Goal: Task Accomplishment & Management: Manage account settings

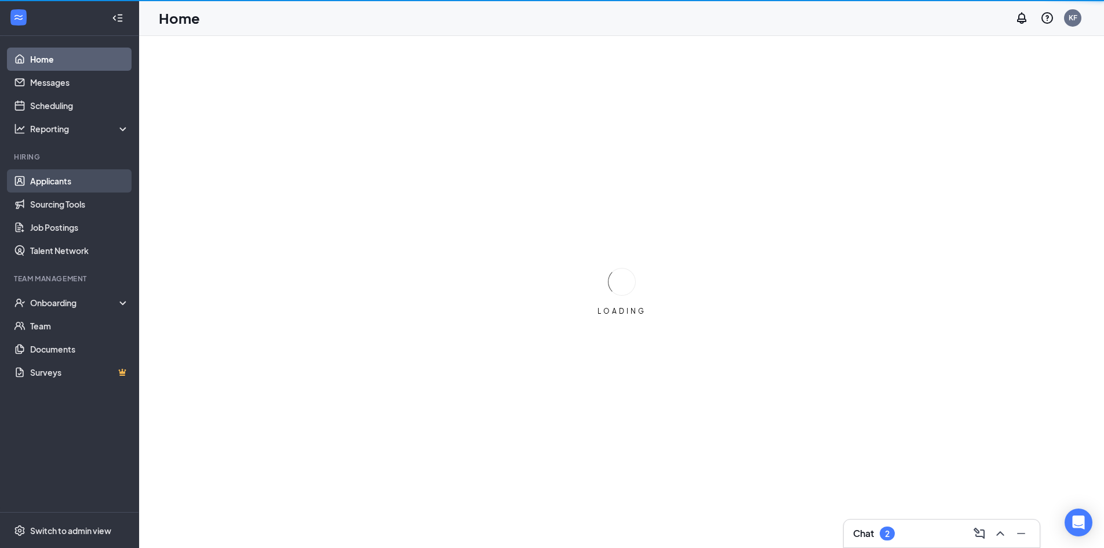
click at [55, 179] on link "Applicants" at bounding box center [79, 180] width 99 height 23
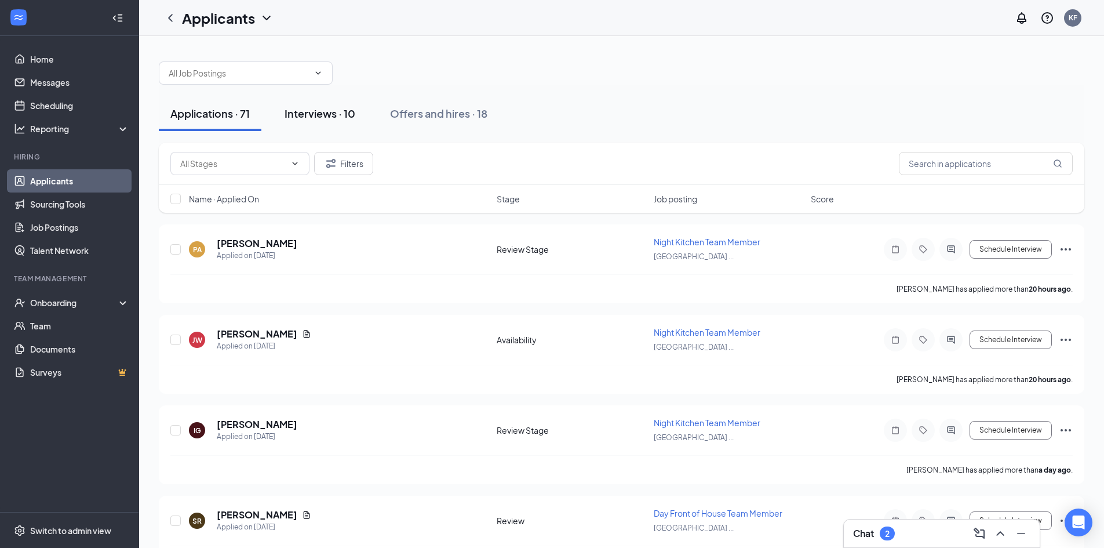
click at [313, 120] on div "Interviews · 10" at bounding box center [320, 113] width 71 height 14
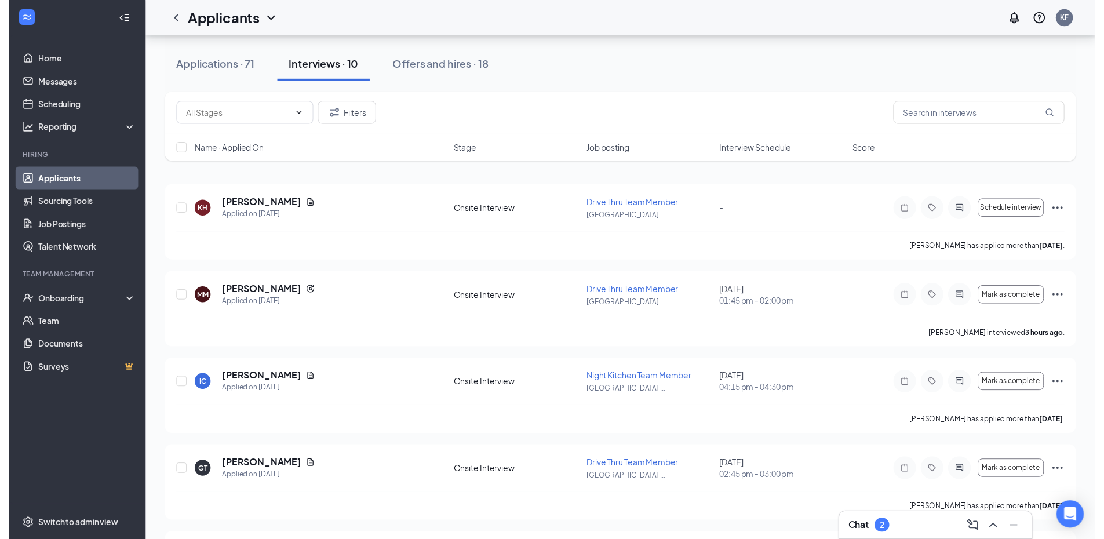
scroll to position [58, 0]
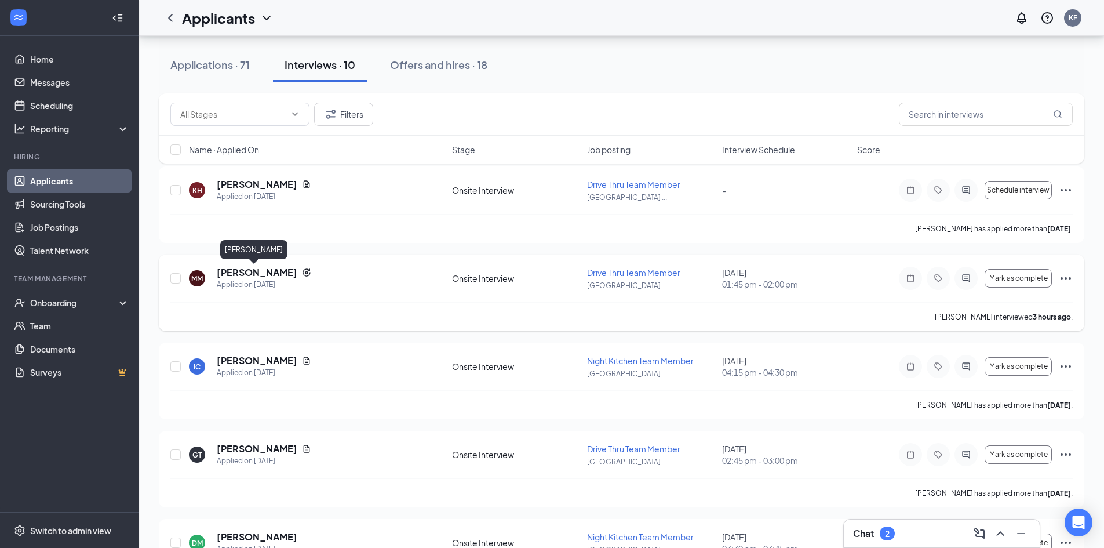
click at [268, 273] on h5 "Maliah Miller" at bounding box center [257, 272] width 81 height 13
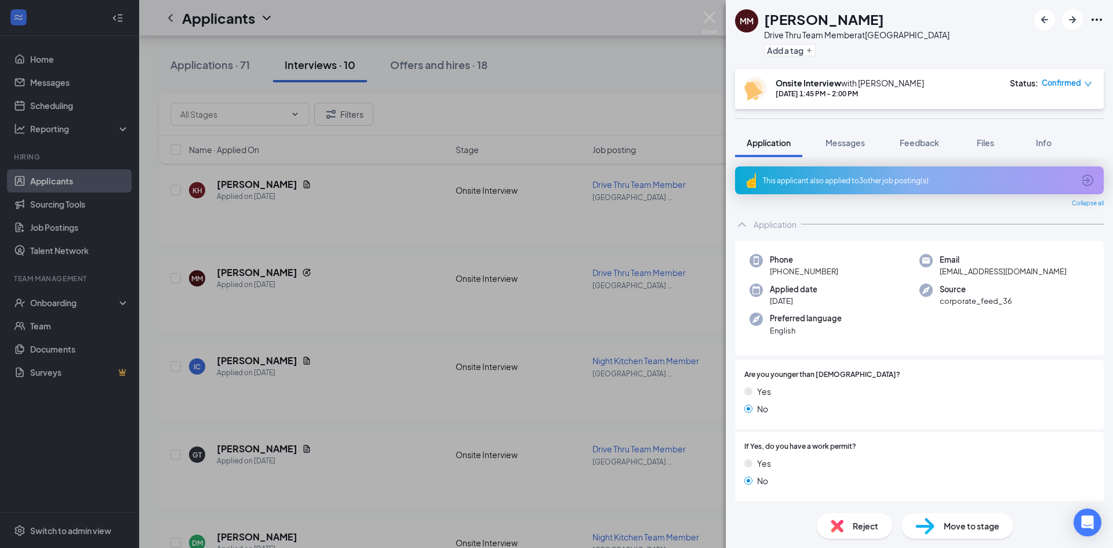
click at [862, 526] on span "Reject" at bounding box center [866, 525] width 26 height 13
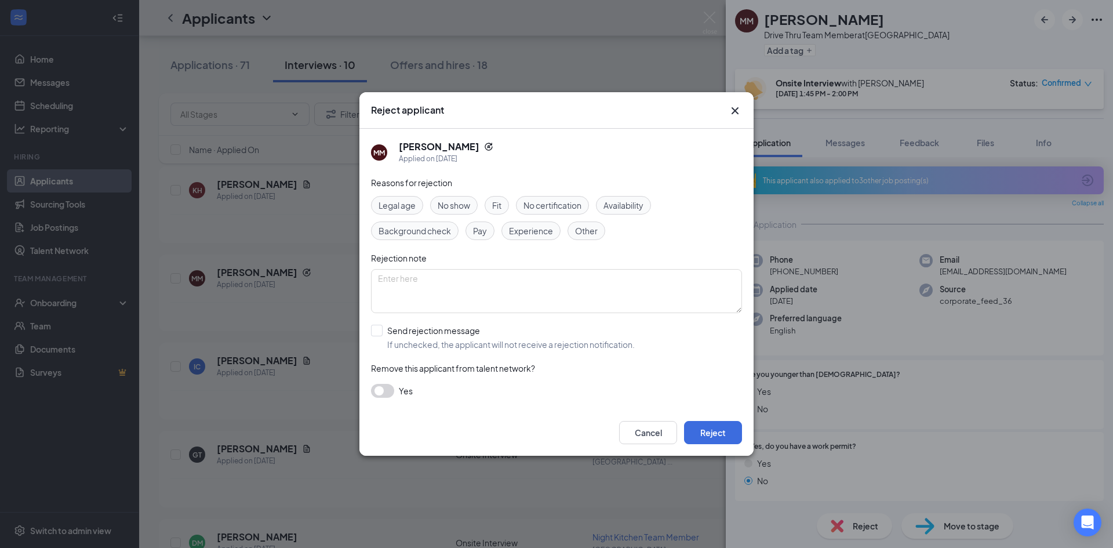
click at [570, 230] on div "Other" at bounding box center [587, 230] width 38 height 19
click at [380, 325] on input "Send rejection message If unchecked, the applicant will not receive a rejection…" at bounding box center [503, 338] width 264 height 26
checkbox input "true"
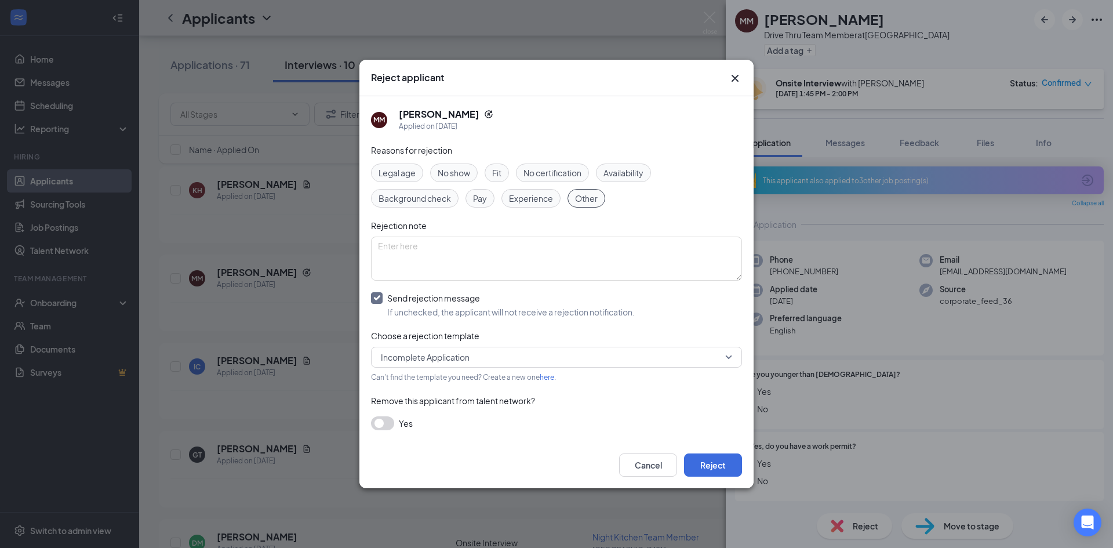
click at [384, 368] on div "Reasons for rejection Legal age No show Fit No certification Availability Backg…" at bounding box center [556, 293] width 371 height 299
drag, startPoint x: 397, startPoint y: 333, endPoint x: 397, endPoint y: 350, distance: 16.8
click at [397, 350] on div "Reasons for rejection Legal age No show Fit No certification Availability Backg…" at bounding box center [556, 293] width 371 height 299
click at [397, 355] on span "Incomplete Application" at bounding box center [425, 356] width 89 height 17
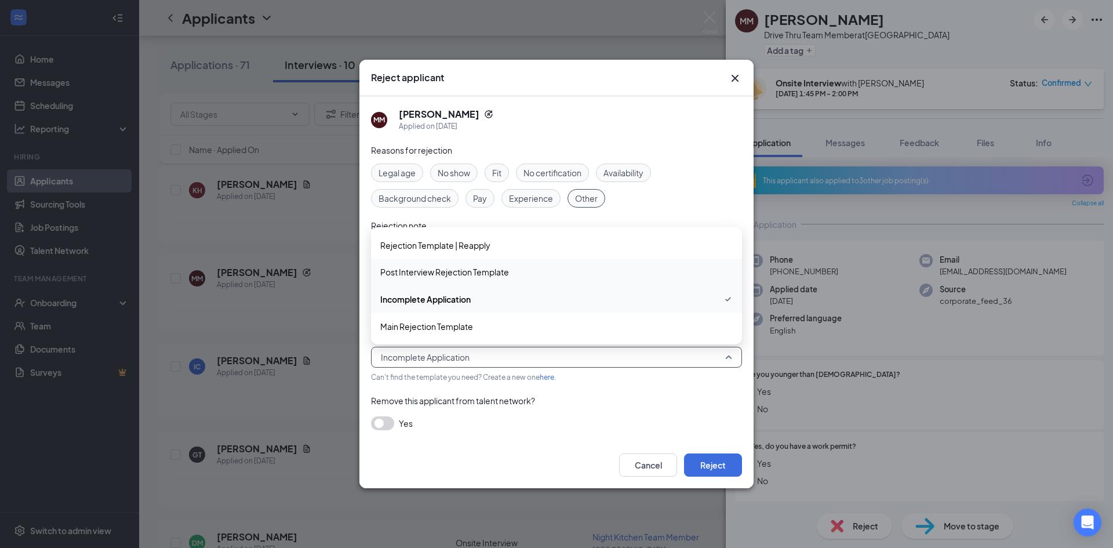
click at [468, 277] on span "Post Interview Rejection Template" at bounding box center [444, 272] width 129 height 13
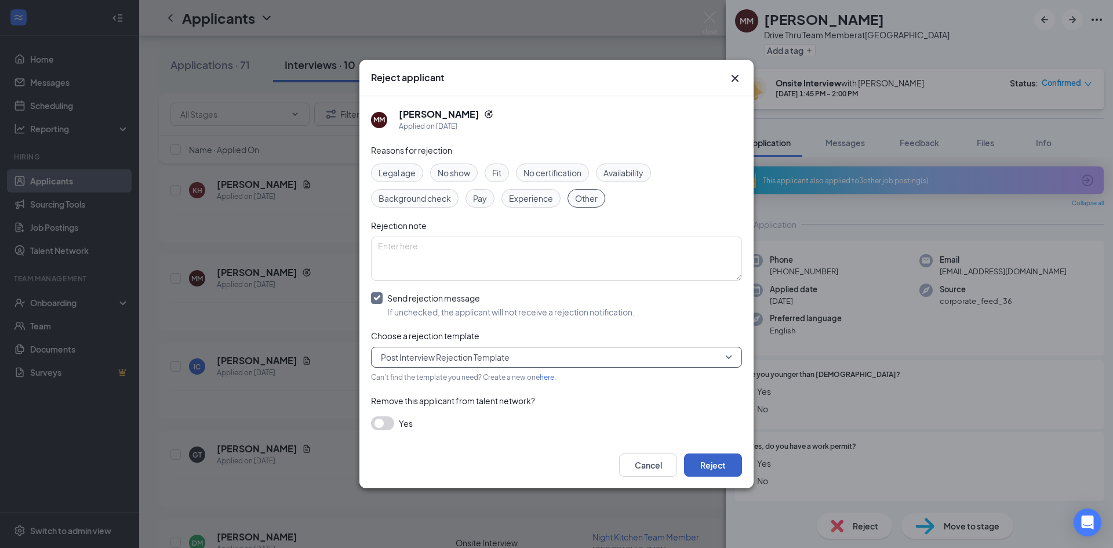
click at [700, 459] on button "Reject" at bounding box center [713, 464] width 58 height 23
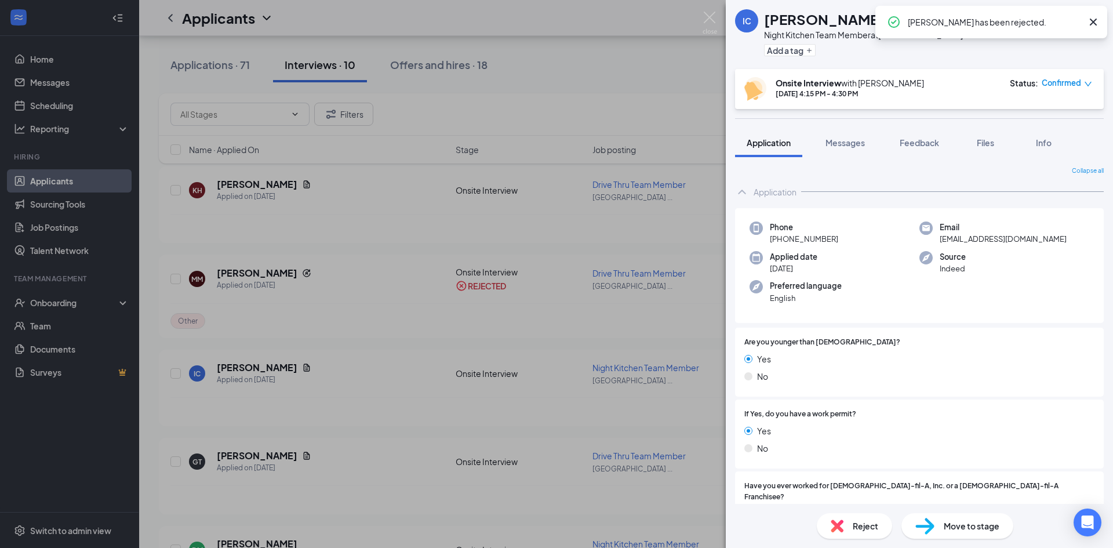
click at [688, 438] on div "IC Isaiah Carroll Night Kitchen Team Member at Oak Park Town Center Add a tag O…" at bounding box center [556, 274] width 1113 height 548
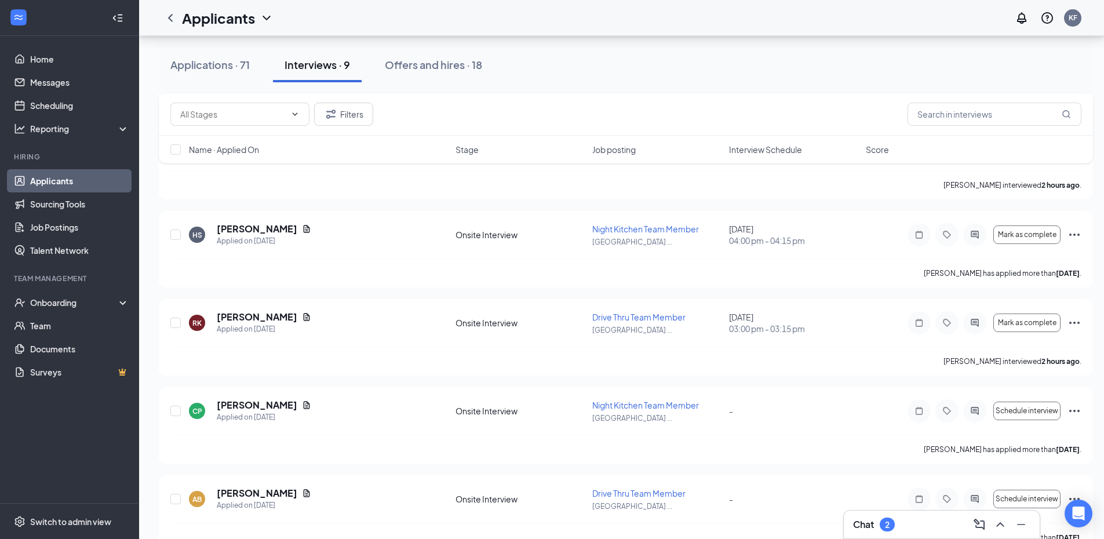
scroll to position [365, 0]
click at [16, 15] on icon "WorkstreamLogo" at bounding box center [19, 18] width 12 height 12
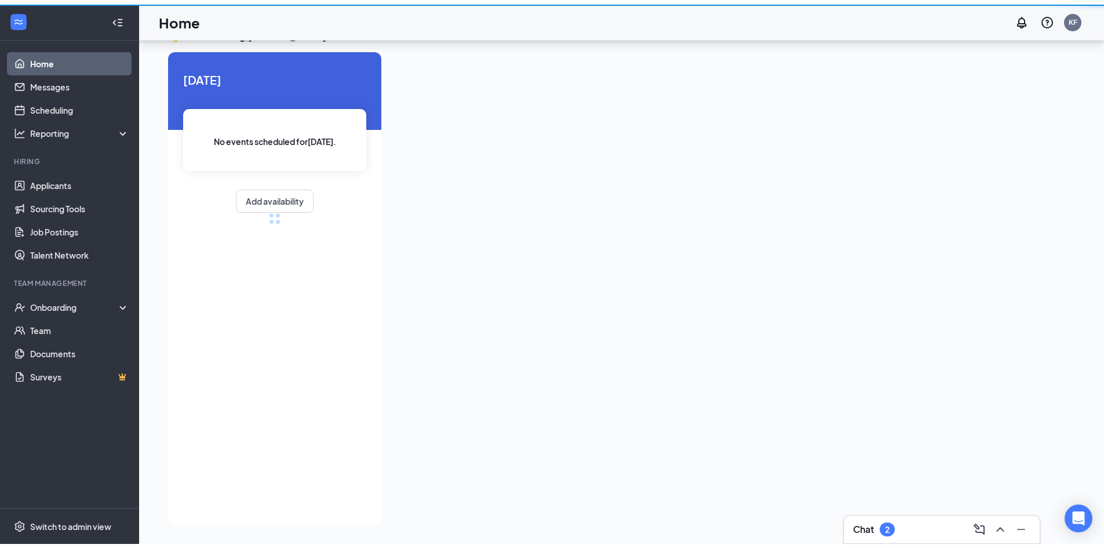
scroll to position [24, 0]
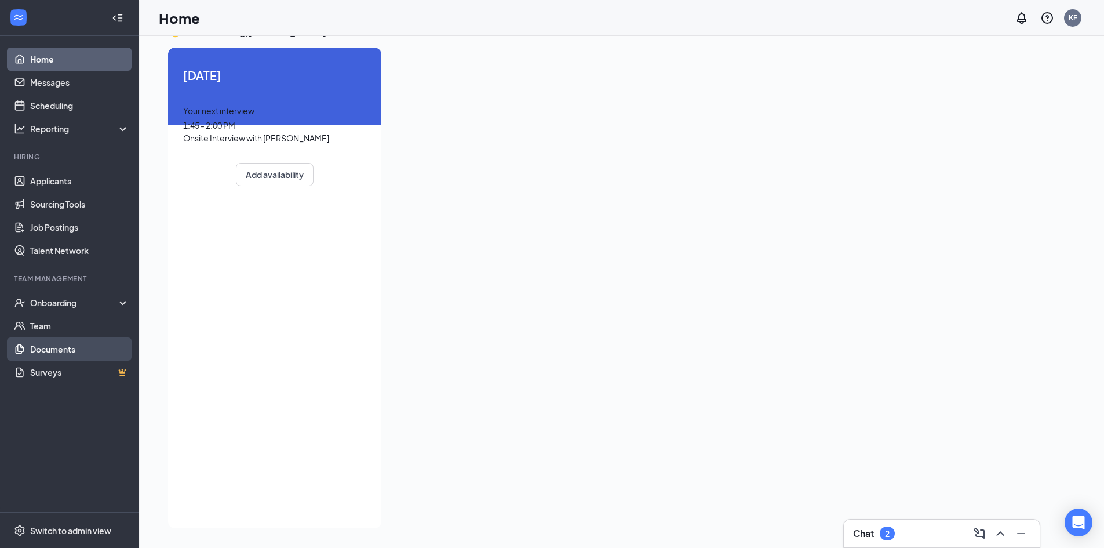
click at [80, 343] on link "Documents" at bounding box center [79, 348] width 99 height 23
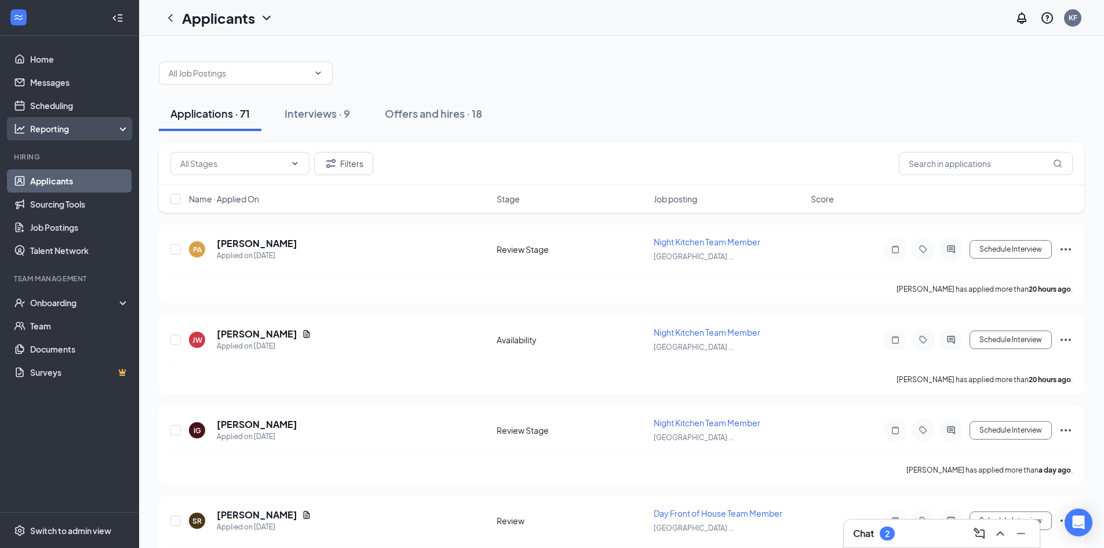
click at [54, 130] on div "Reporting" at bounding box center [80, 129] width 100 height 12
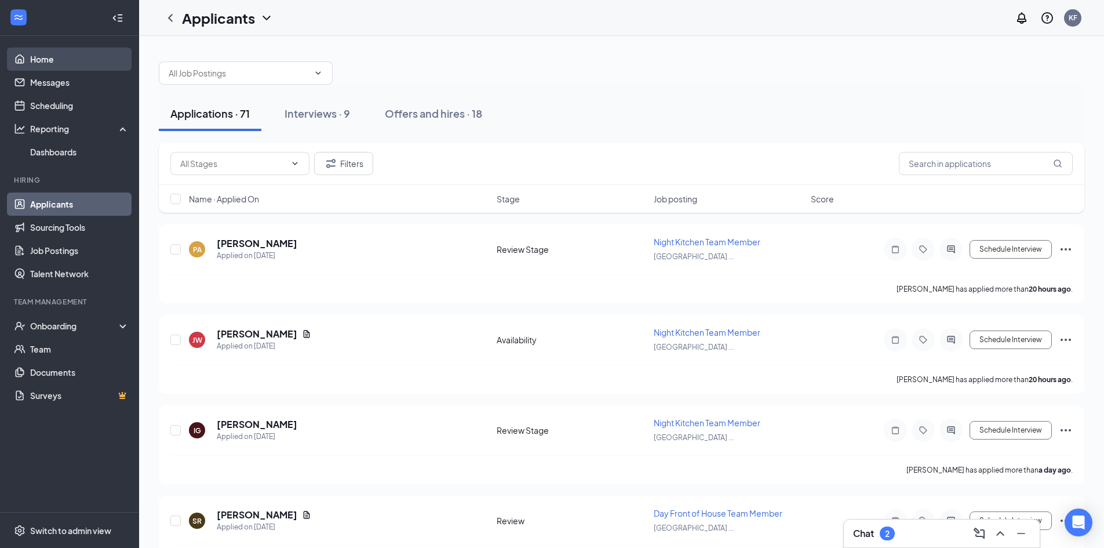
click at [49, 61] on link "Home" at bounding box center [79, 59] width 99 height 23
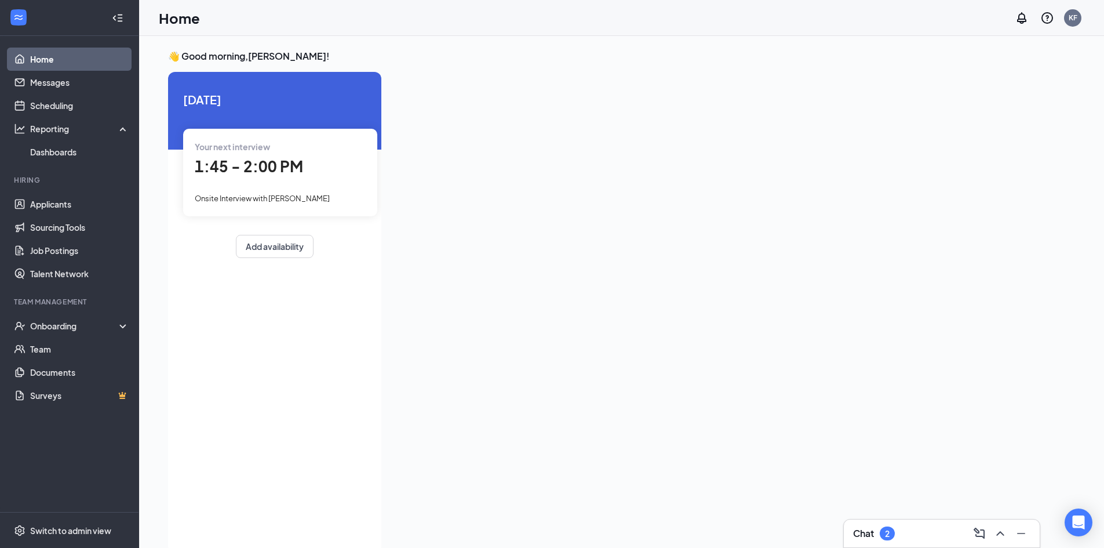
drag, startPoint x: 126, startPoint y: 26, endPoint x: 123, endPoint y: 12, distance: 13.5
click at [125, 18] on div at bounding box center [117, 17] width 23 height 23
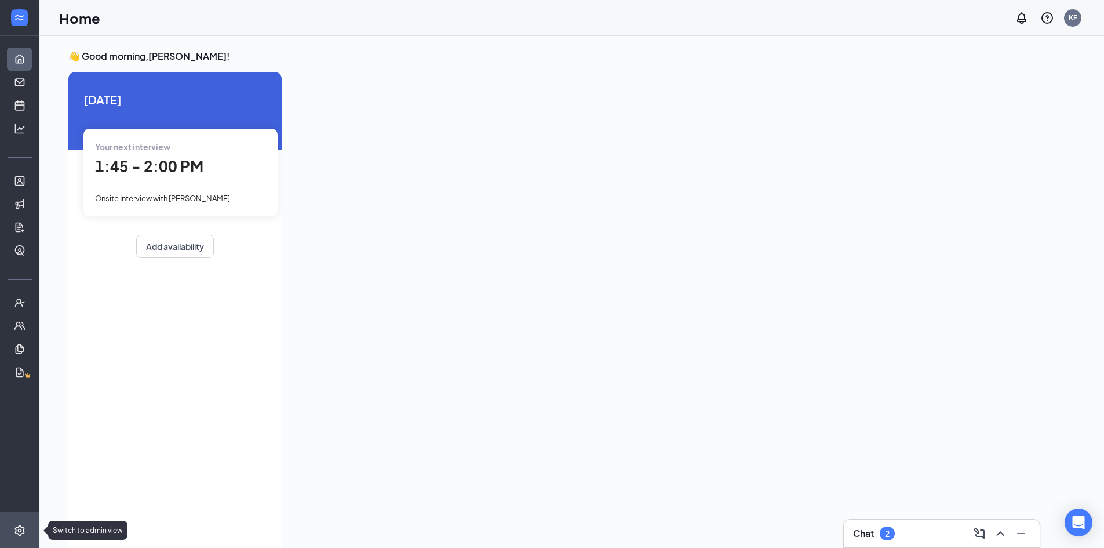
click at [19, 525] on icon "Settings" at bounding box center [19, 530] width 10 height 10
click at [1076, 20] on div "KF" at bounding box center [1073, 18] width 9 height 10
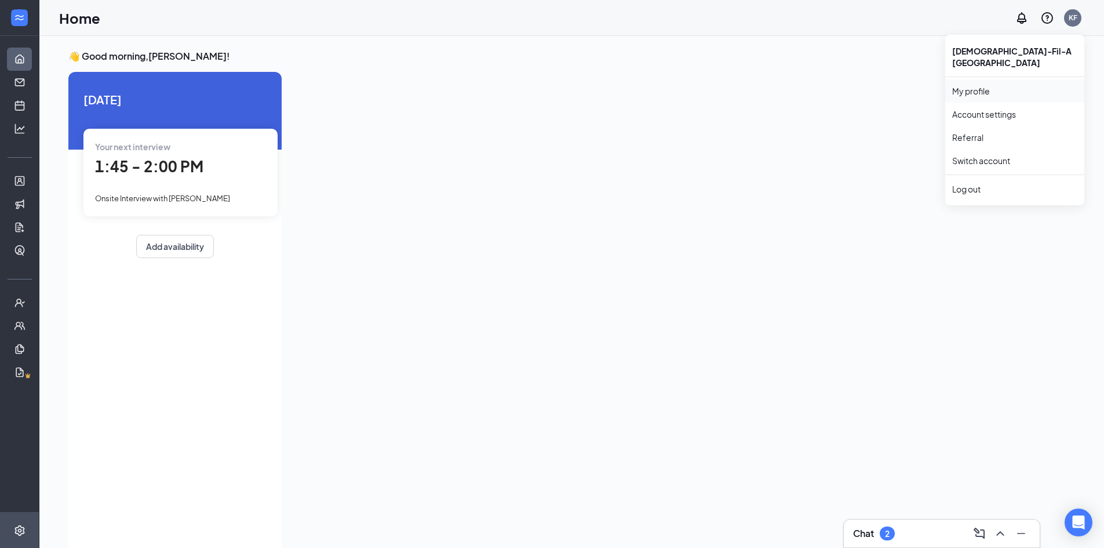
click at [965, 95] on link "My profile" at bounding box center [1015, 91] width 125 height 12
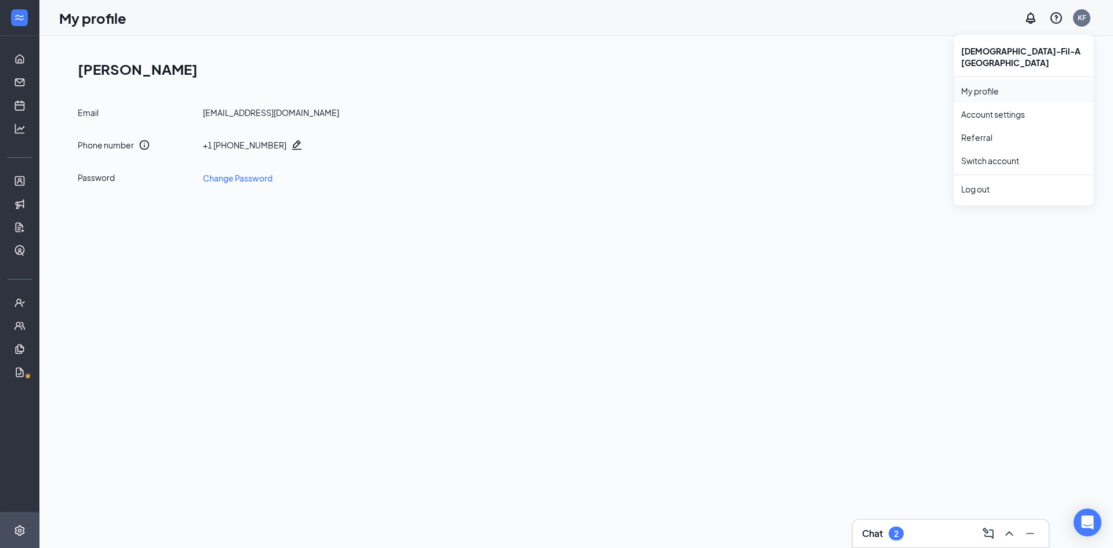
click at [978, 95] on link "My profile" at bounding box center [1023, 91] width 125 height 12
click at [30, 55] on link "Home" at bounding box center [36, 59] width 12 height 23
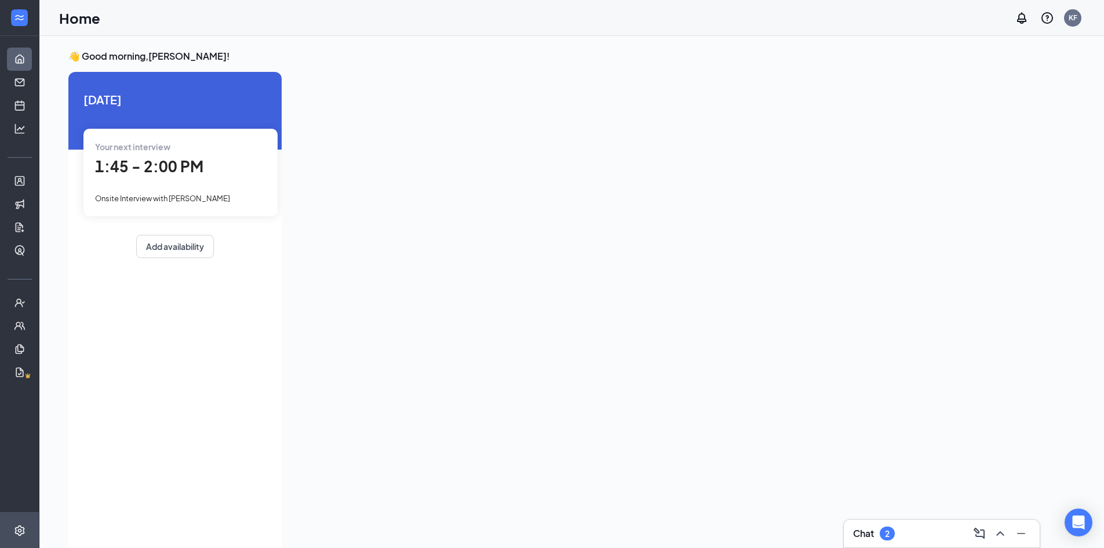
click at [14, 3] on div at bounding box center [19, 18] width 39 height 36
click at [26, 17] on div at bounding box center [19, 17] width 23 height 23
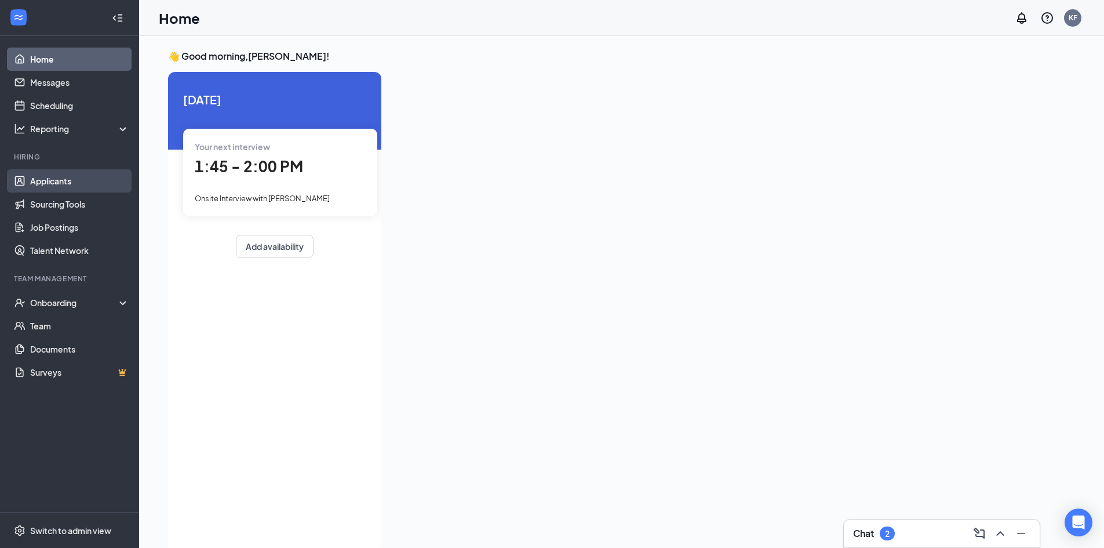
click at [67, 176] on link "Applicants" at bounding box center [79, 180] width 99 height 23
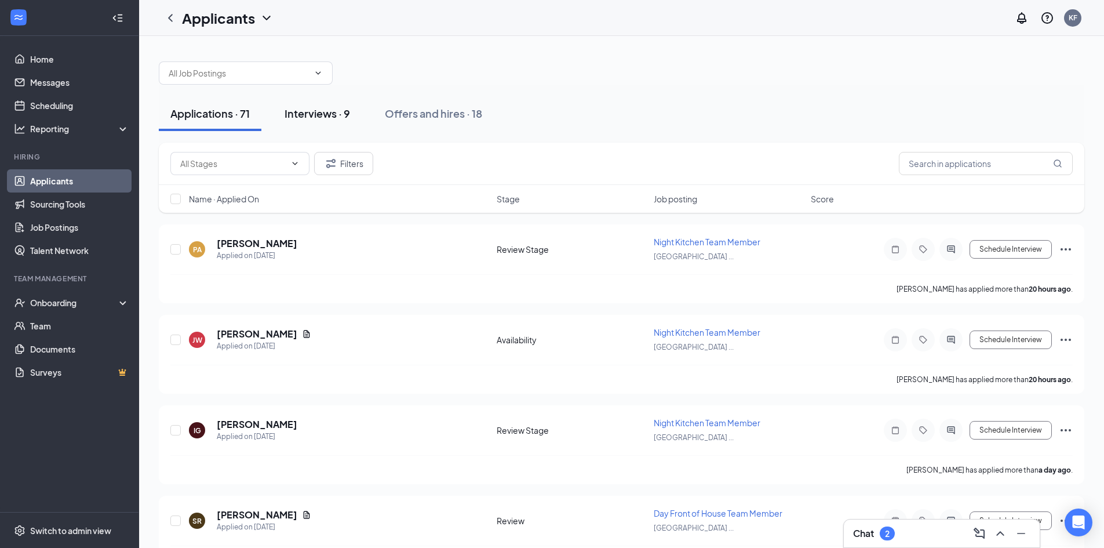
click at [343, 128] on button "Interviews · 9" at bounding box center [317, 113] width 89 height 35
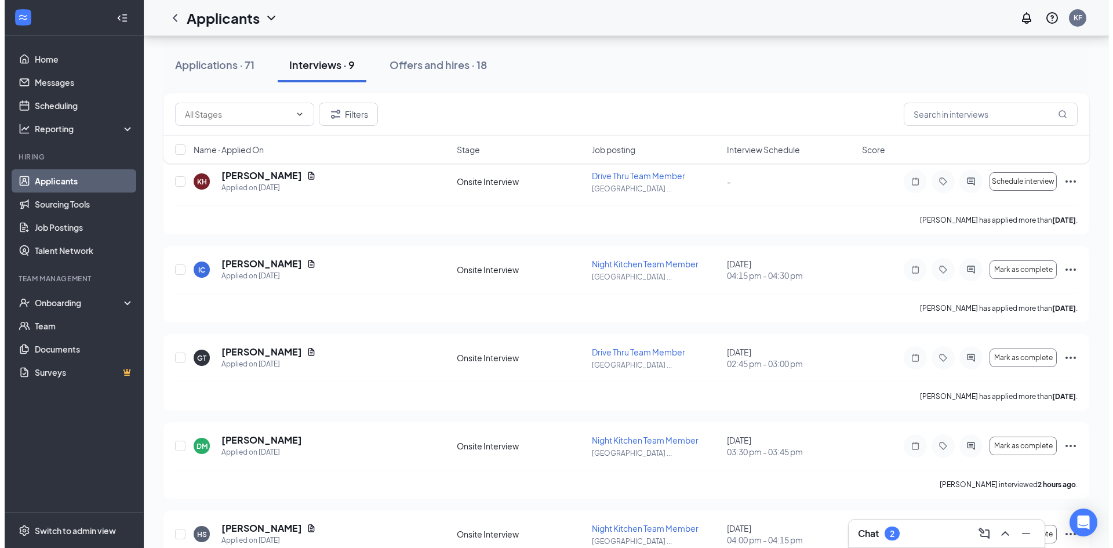
scroll to position [66, 0]
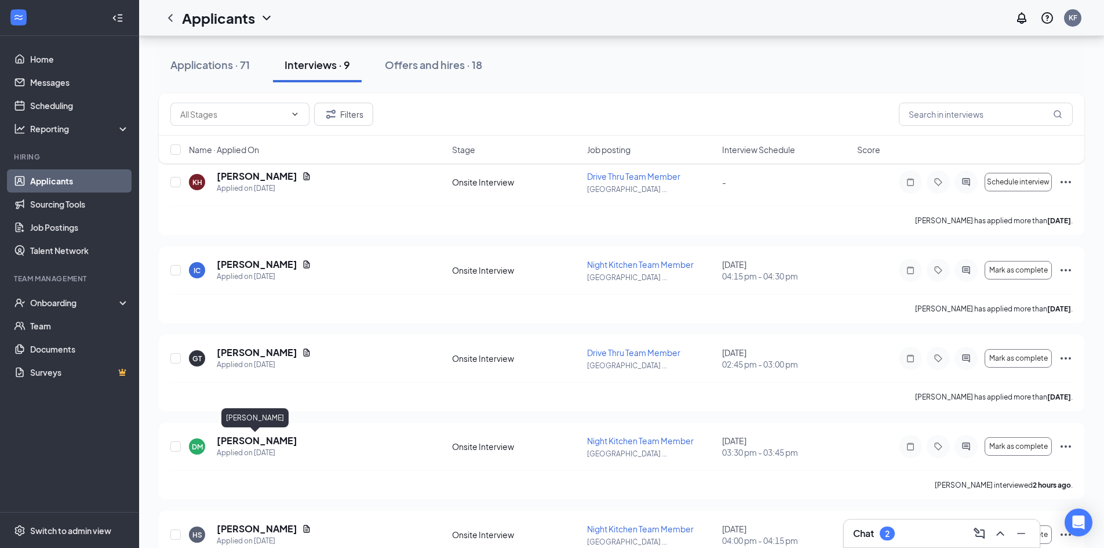
drag, startPoint x: 241, startPoint y: 442, endPoint x: 261, endPoint y: 422, distance: 28.7
click at [242, 441] on h5 "[PERSON_NAME]" at bounding box center [257, 440] width 81 height 13
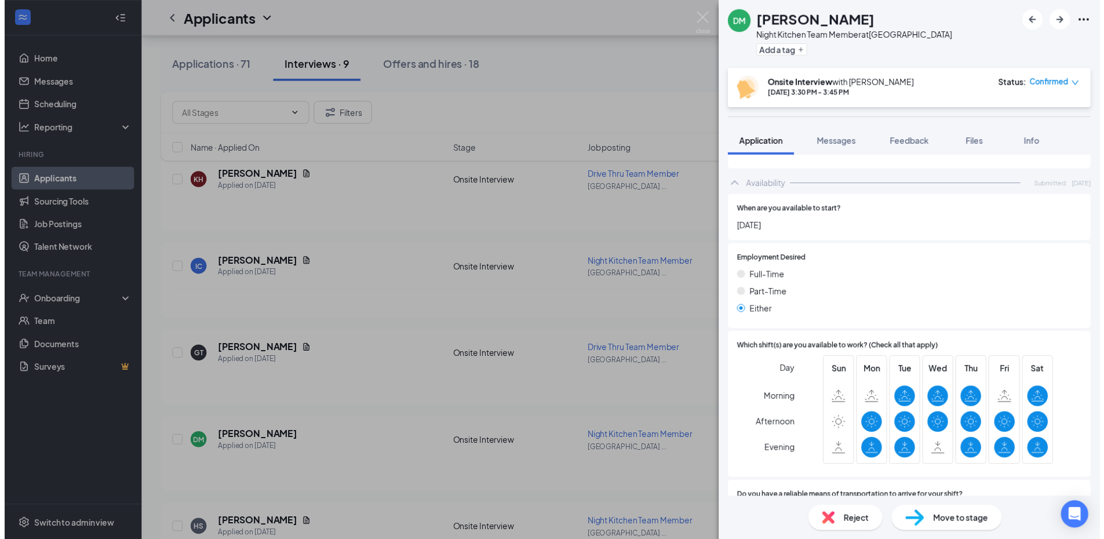
scroll to position [613, 0]
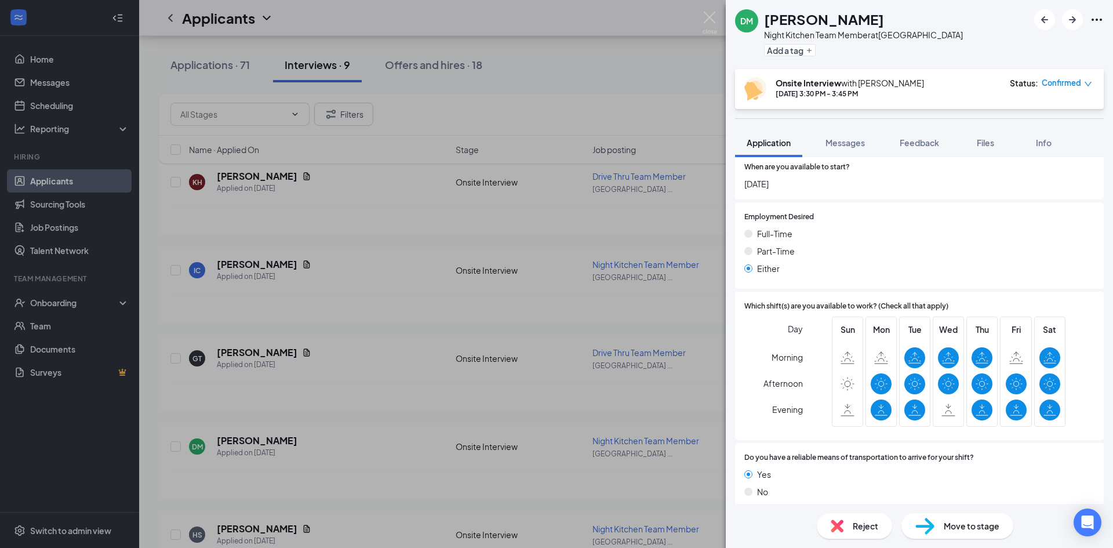
click at [359, 308] on div "[PERSON_NAME] Night Kitchen Team Member at [GEOGRAPHIC_DATA] Add a tag Onsite I…" at bounding box center [556, 274] width 1113 height 548
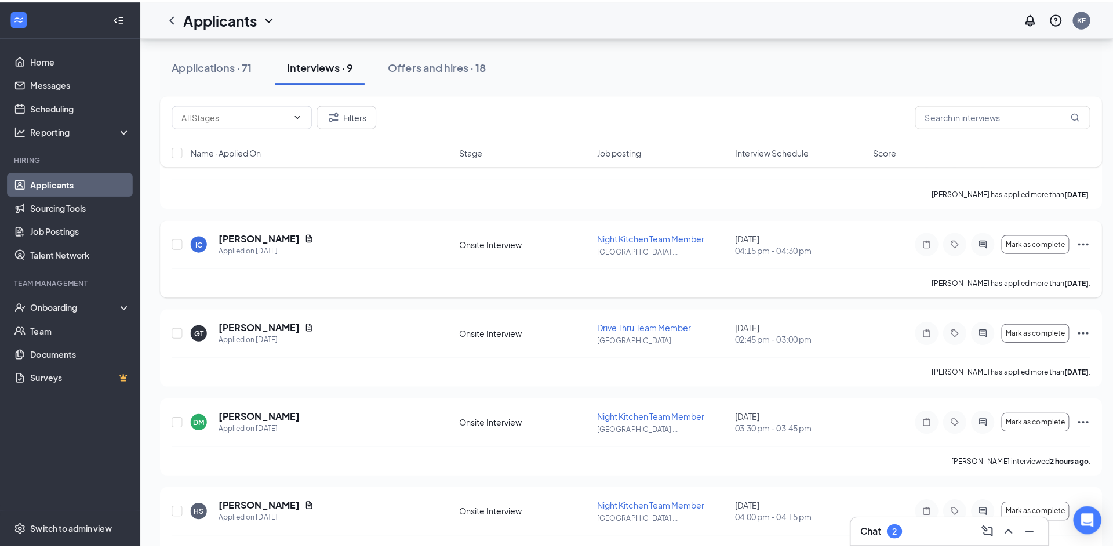
scroll to position [124, 0]
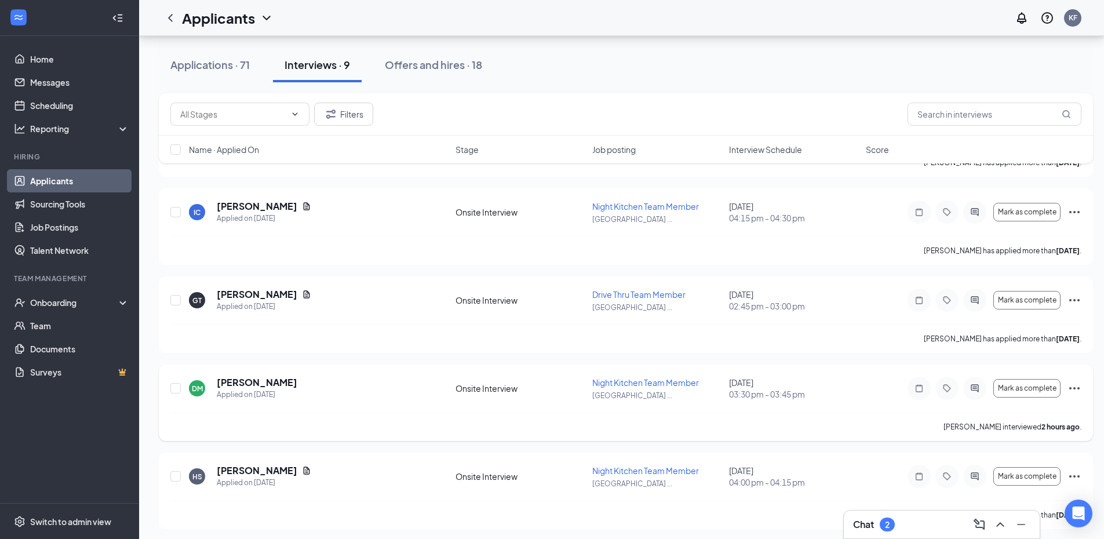
click at [363, 409] on div "[PERSON_NAME] Applied on [DATE] Onsite Interview Night Kitchen Team Member [GEO…" at bounding box center [625, 394] width 911 height 36
click at [286, 384] on div "[PERSON_NAME] Applied on [DATE]" at bounding box center [319, 388] width 260 height 24
click at [283, 384] on h5 "[PERSON_NAME]" at bounding box center [257, 382] width 81 height 13
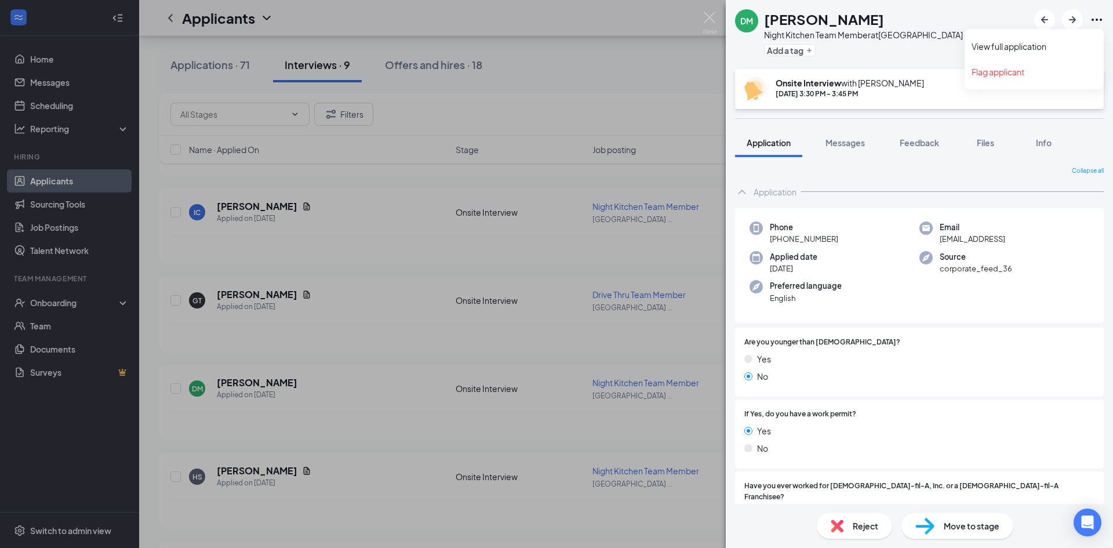
click at [1102, 22] on icon "Ellipses" at bounding box center [1097, 20] width 14 height 14
click at [990, 49] on link "View full application" at bounding box center [1034, 47] width 125 height 12
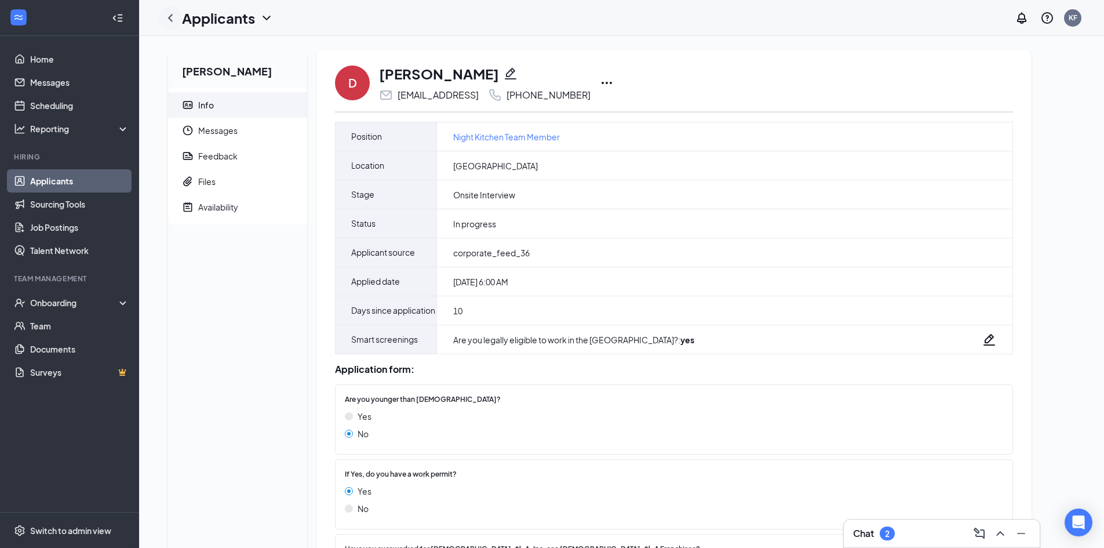
click at [175, 24] on icon "ChevronLeft" at bounding box center [170, 18] width 14 height 14
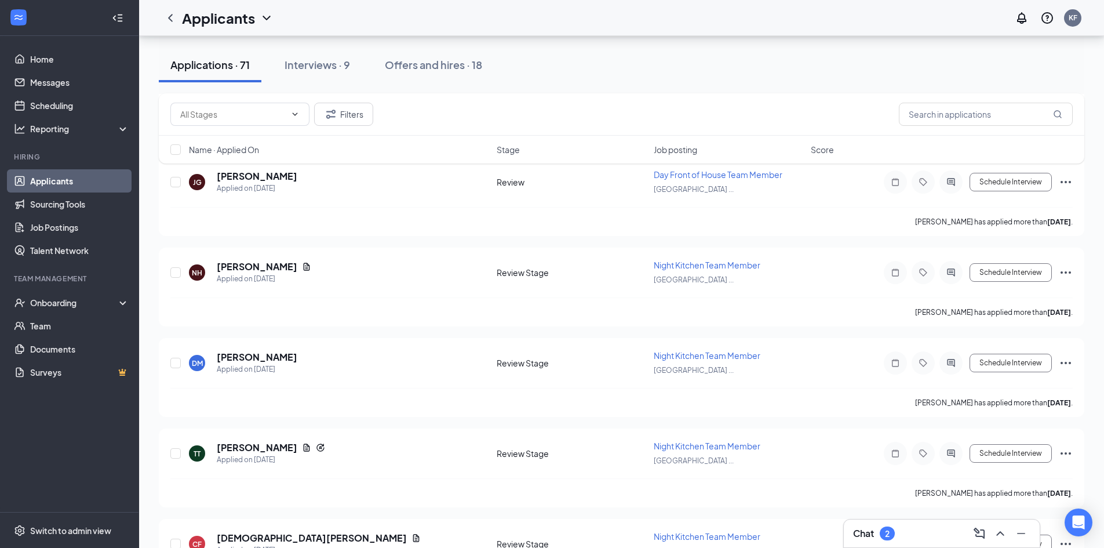
scroll to position [2145, 0]
click at [328, 77] on button "Interviews · 9" at bounding box center [317, 65] width 89 height 35
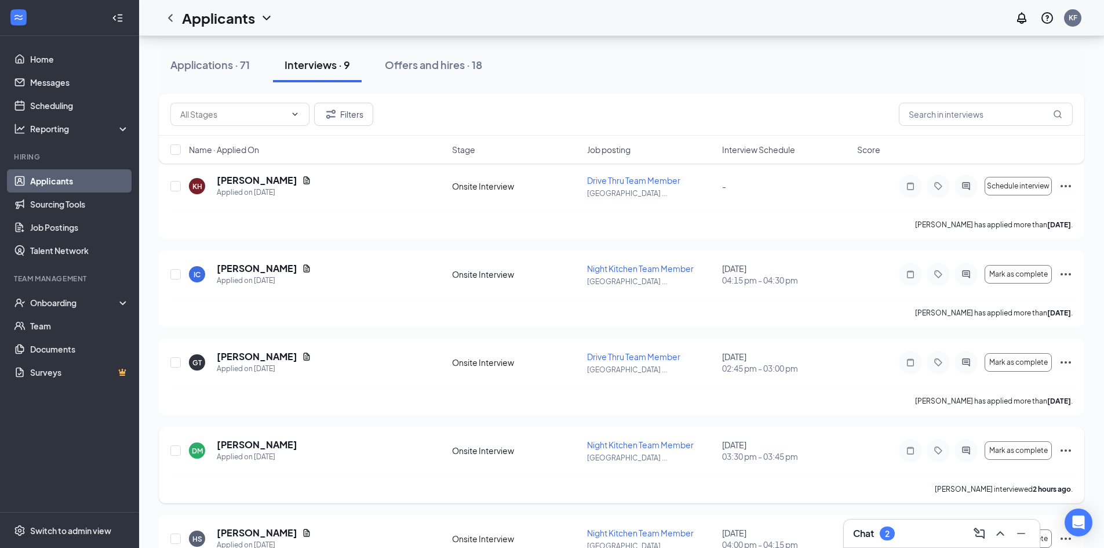
scroll to position [174, 0]
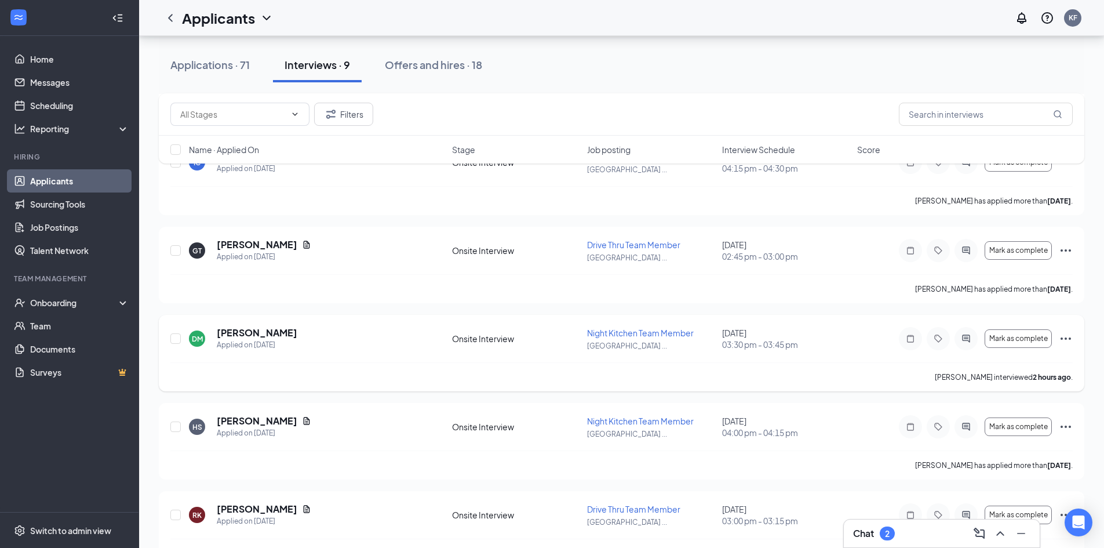
click at [1071, 337] on icon "Ellipses" at bounding box center [1066, 339] width 14 height 14
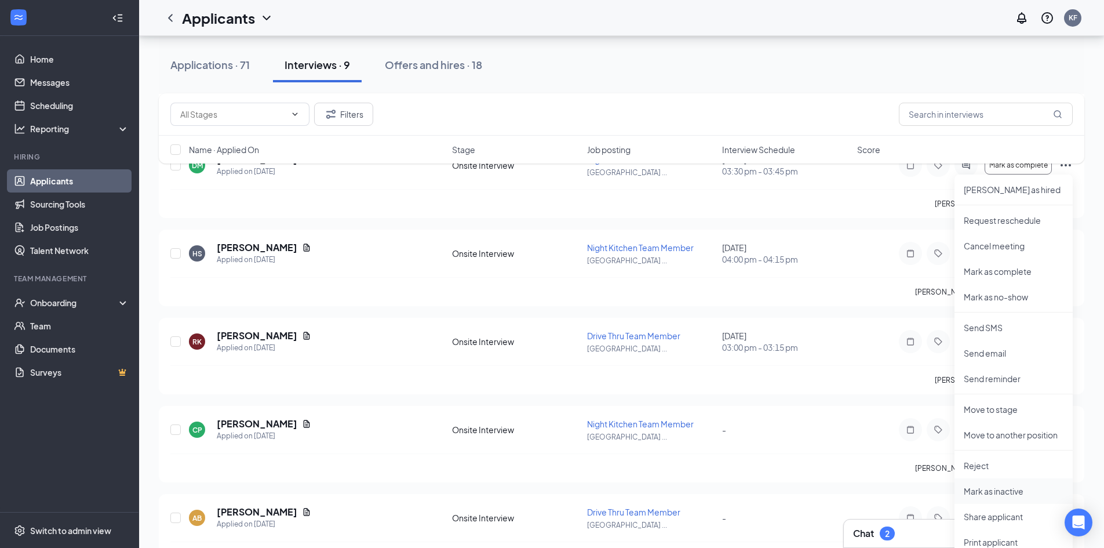
scroll to position [348, 0]
click at [1008, 468] on p "Reject" at bounding box center [1014, 465] width 100 height 12
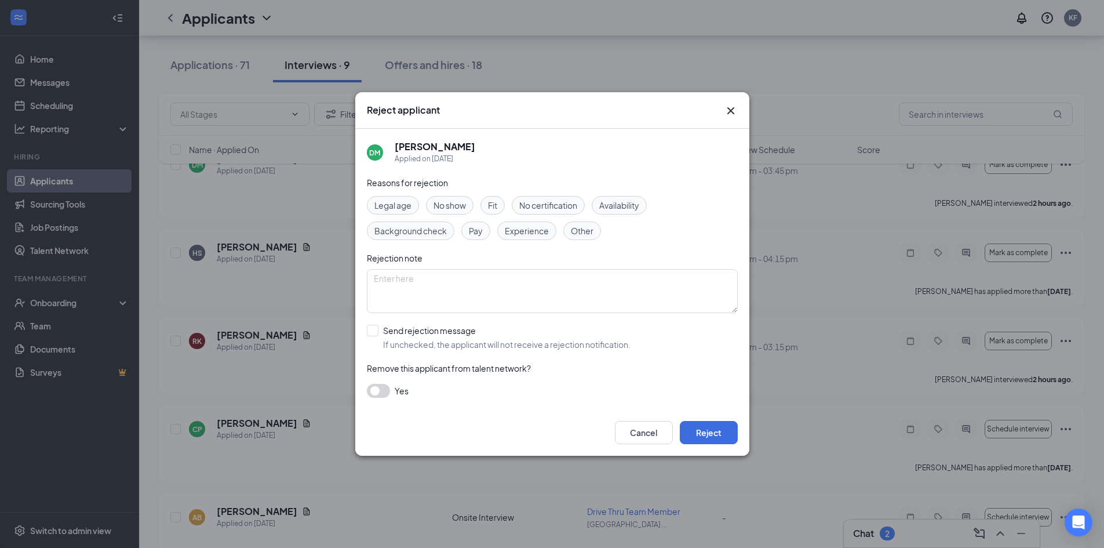
click at [586, 238] on div "Other" at bounding box center [583, 230] width 38 height 19
click at [387, 332] on input "Send rejection message If unchecked, the applicant will not receive a rejection…" at bounding box center [499, 338] width 264 height 26
checkbox input "true"
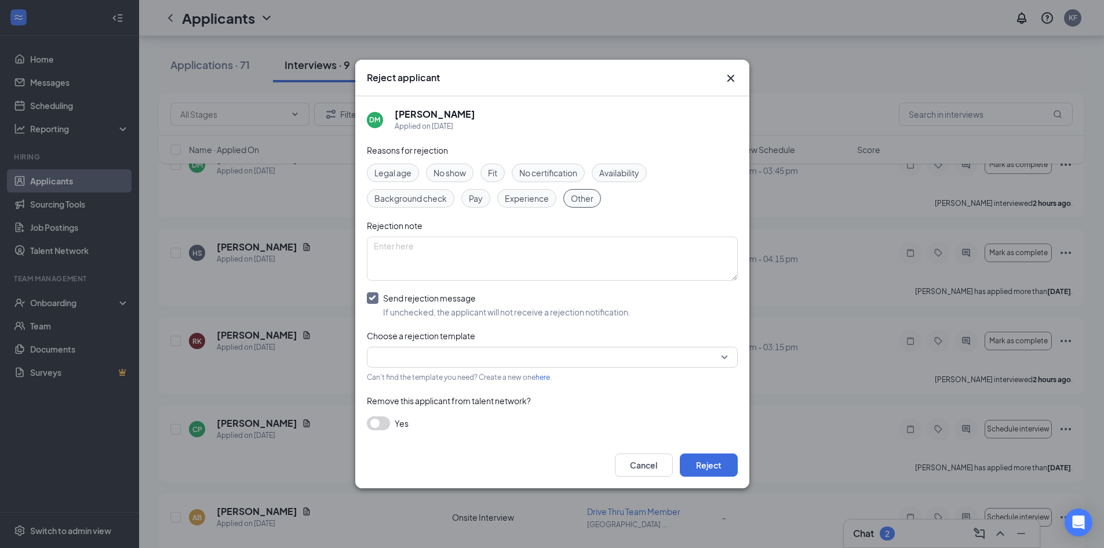
click at [413, 356] on input "search" at bounding box center [548, 357] width 349 height 20
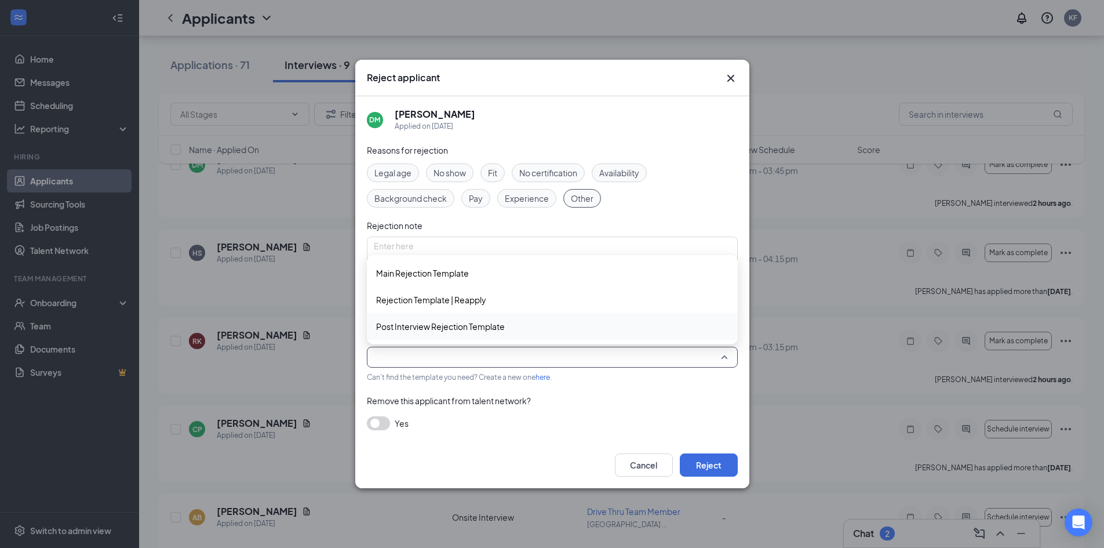
click at [430, 332] on span "Post Interview Rejection Template" at bounding box center [440, 326] width 129 height 13
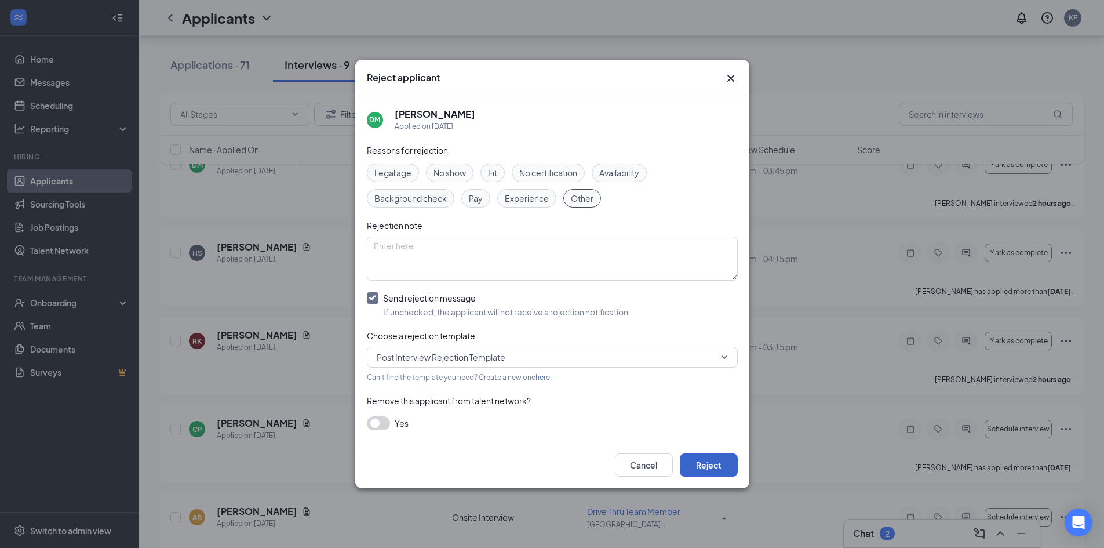
click at [697, 467] on button "Reject" at bounding box center [709, 464] width 58 height 23
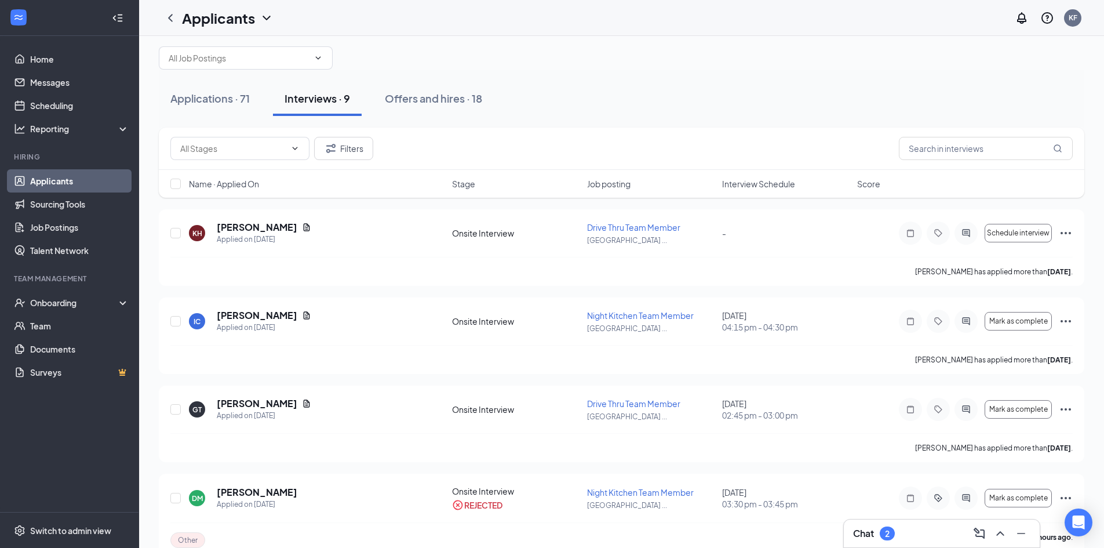
scroll to position [0, 0]
